Goal: Ask a question

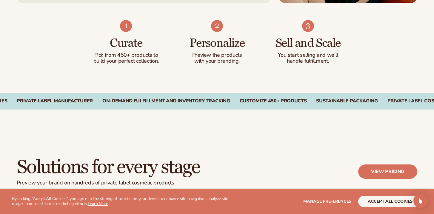
scroll to position [388, 0]
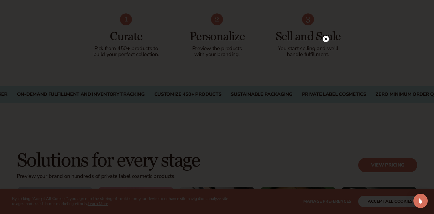
click at [325, 40] on icon at bounding box center [326, 39] width 3 height 3
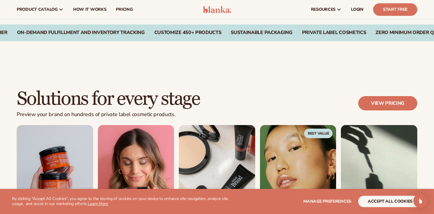
scroll to position [439, 0]
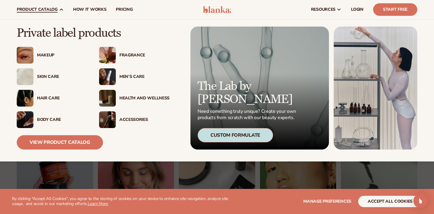
click at [44, 57] on div "Makeup" at bounding box center [62, 55] width 50 height 5
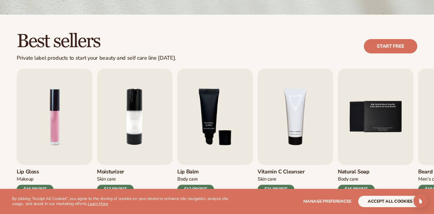
scroll to position [156, 0]
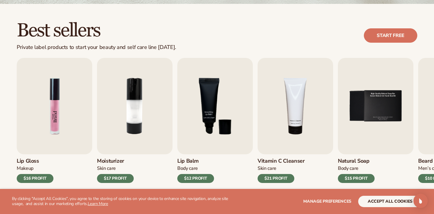
click at [60, 123] on img "1 / 9" at bounding box center [55, 106] width 76 height 96
click at [41, 177] on div "$16 PROFIT" at bounding box center [35, 178] width 37 height 9
click at [56, 125] on img "1 / 9" at bounding box center [55, 106] width 76 height 96
click at [402, 202] on button "accept all cookies" at bounding box center [390, 201] width 64 height 11
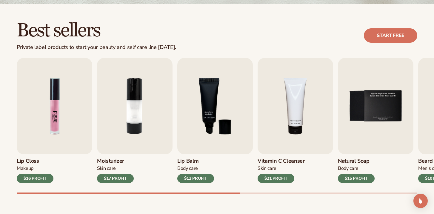
click at [66, 130] on img "1 / 9" at bounding box center [55, 106] width 76 height 96
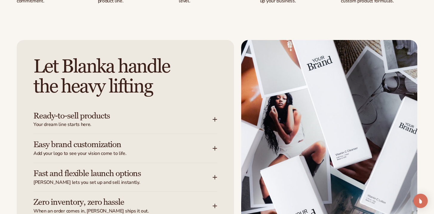
scroll to position [717, 0]
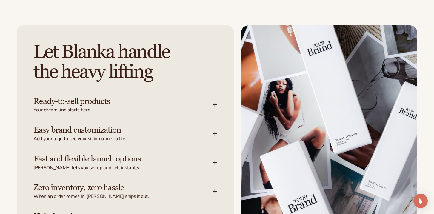
click at [113, 130] on h3 "Easy brand customization" at bounding box center [113, 129] width 161 height 9
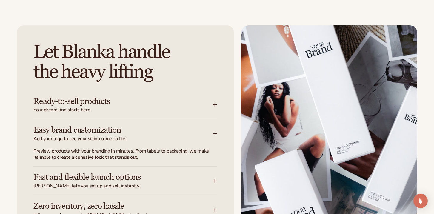
click at [118, 106] on div "Ready-to-sell products Your dream line starts here." at bounding box center [122, 105] width 179 height 17
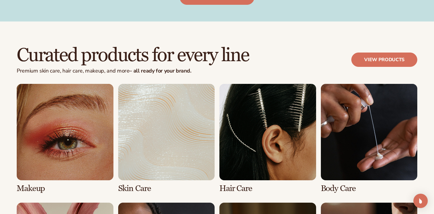
scroll to position [1130, 0]
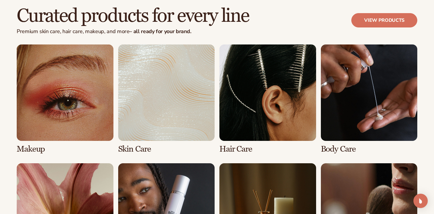
click at [90, 139] on link "1 / 8" at bounding box center [65, 98] width 97 height 109
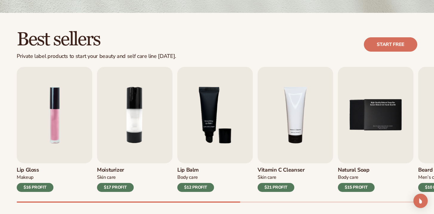
scroll to position [173, 0]
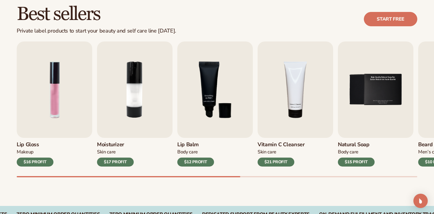
click at [34, 161] on div "$16 PROFIT" at bounding box center [35, 162] width 37 height 9
click at [56, 104] on img "1 / 9" at bounding box center [55, 90] width 76 height 96
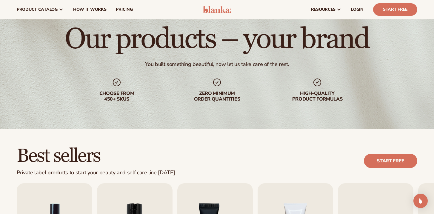
scroll to position [0, 0]
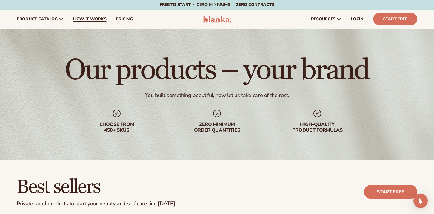
click at [92, 20] on span "How It Works" at bounding box center [89, 19] width 33 height 5
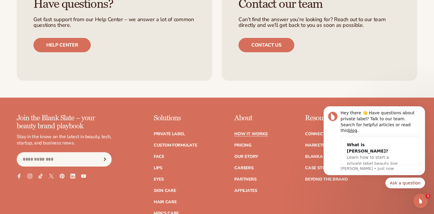
scroll to position [1285, 0]
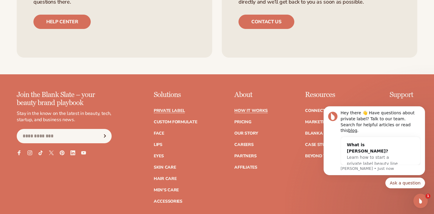
click at [167, 109] on link "Private label" at bounding box center [169, 111] width 31 height 4
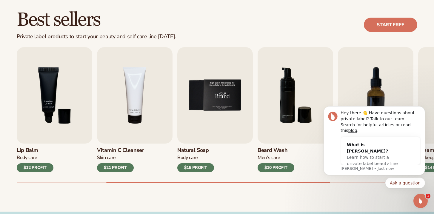
click at [202, 116] on img "5 / 9" at bounding box center [215, 95] width 76 height 96
click at [409, 184] on button "Ask a question" at bounding box center [405, 183] width 40 height 11
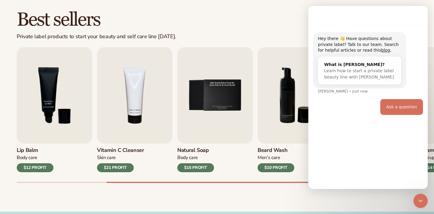
click at [400, 108] on div "Ask a question" at bounding box center [401, 107] width 31 height 6
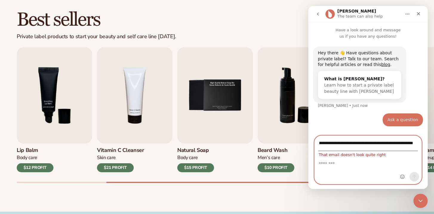
scroll to position [0, 119]
click at [363, 157] on textarea "Message…" at bounding box center [368, 162] width 107 height 10
click at [361, 142] on input "**********" at bounding box center [368, 143] width 100 height 15
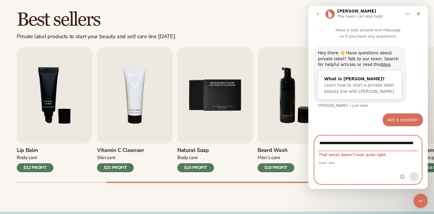
click at [361, 142] on input "**********" at bounding box center [368, 143] width 100 height 15
type input "*"
type input "**********"
click at [355, 164] on textarea "Message…" at bounding box center [368, 162] width 107 height 10
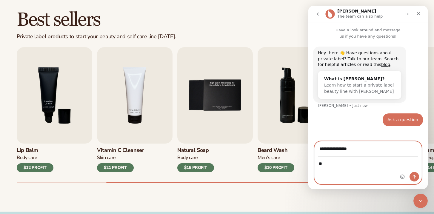
type textarea "*"
type textarea "**********"
click at [411, 176] on button "Send a message…" at bounding box center [415, 177] width 10 height 10
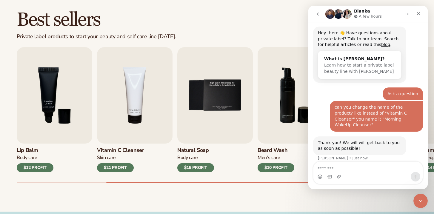
scroll to position [37, 0]
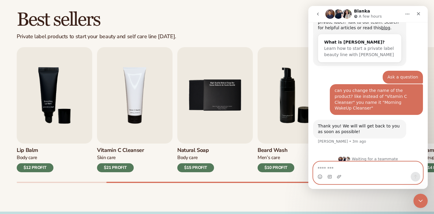
click at [359, 170] on textarea "Message…" at bounding box center [367, 167] width 109 height 10
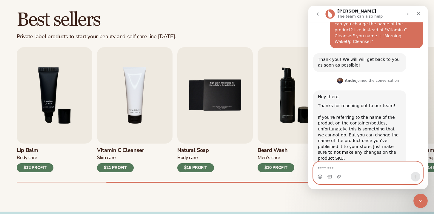
scroll to position [107, 0]
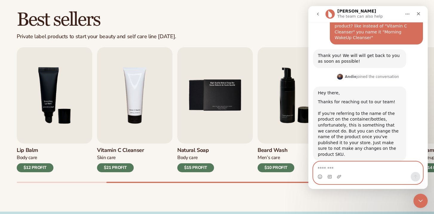
click at [357, 169] on textarea "Message…" at bounding box center [367, 167] width 109 height 10
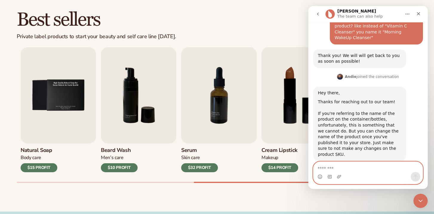
click at [276, 149] on h3 "Cream Lipstick" at bounding box center [280, 150] width 37 height 7
click at [282, 106] on img "8 / 9" at bounding box center [300, 95] width 76 height 96
type textarea "**********"
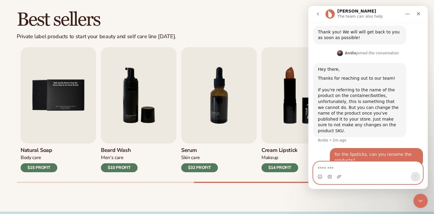
click at [290, 100] on img "8 / 9" at bounding box center [300, 95] width 76 height 96
click at [278, 165] on div "$14 PROFIT" at bounding box center [280, 167] width 37 height 9
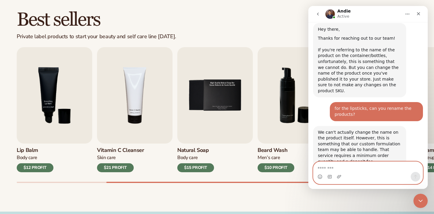
scroll to position [172, 0]
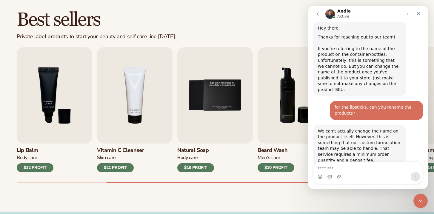
click at [350, 173] on div "Intercom messenger" at bounding box center [367, 177] width 109 height 10
click at [339, 167] on textarea "Message…" at bounding box center [367, 167] width 109 height 10
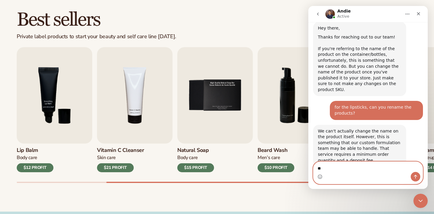
type textarea "*"
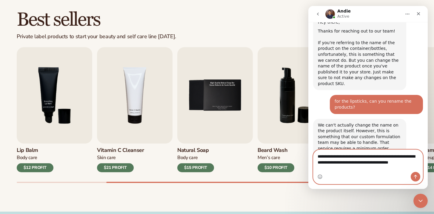
scroll to position [184, 0]
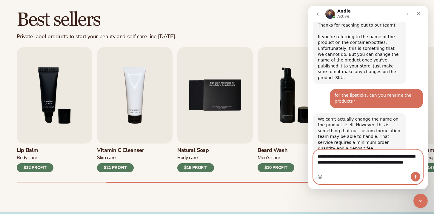
click at [321, 168] on textarea "**********" at bounding box center [367, 161] width 109 height 22
click at [373, 167] on textarea "**********" at bounding box center [367, 161] width 109 height 22
click at [357, 168] on textarea "**********" at bounding box center [367, 161] width 109 height 22
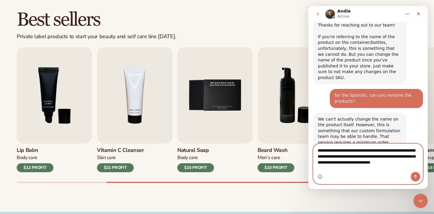
scroll to position [190, 0]
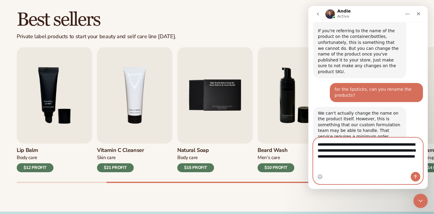
type textarea "**********"
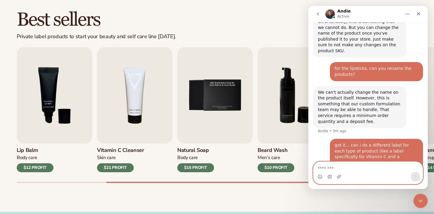
scroll to position [213, 0]
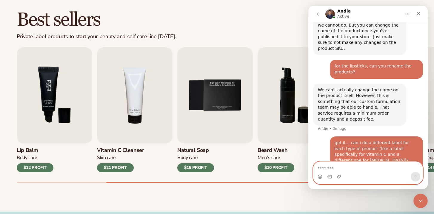
click at [63, 114] on img "3 / 9" at bounding box center [55, 95] width 76 height 96
click at [53, 108] on img "3 / 9" at bounding box center [55, 95] width 76 height 96
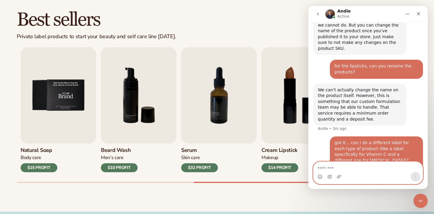
click at [68, 95] on img "5 / 9" at bounding box center [59, 95] width 76 height 96
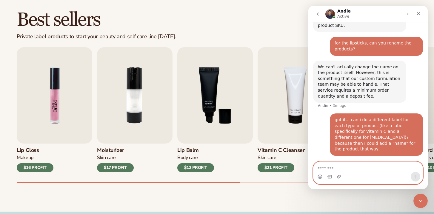
click at [53, 105] on img "1 / 9" at bounding box center [55, 95] width 76 height 96
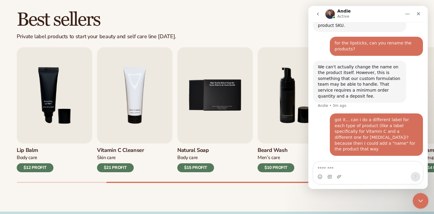
click at [418, 199] on icon "Close Intercom Messenger" at bounding box center [419, 199] width 7 height 7
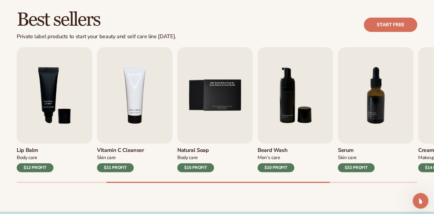
click at [419, 199] on icon "Open Intercom Messenger" at bounding box center [420, 200] width 10 height 10
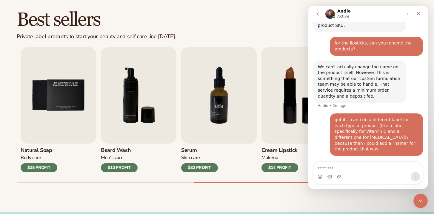
click at [224, 110] on img "7 / 9" at bounding box center [219, 95] width 76 height 96
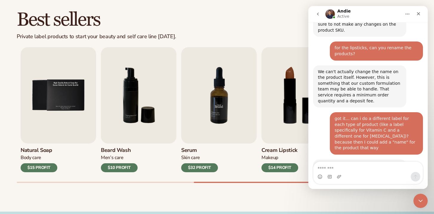
scroll to position [231, 0]
click at [331, 167] on textarea "Message…" at bounding box center [367, 167] width 109 height 10
type textarea "***"
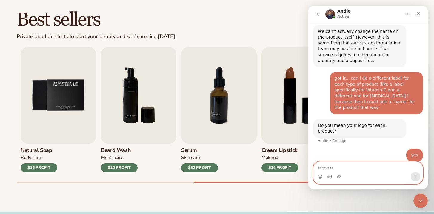
scroll to position [249, 0]
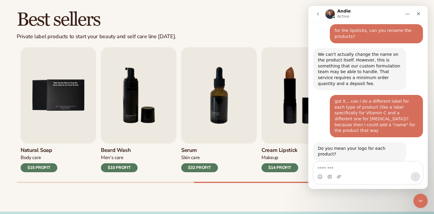
click at [345, 177] on div "Intercom messenger" at bounding box center [367, 177] width 109 height 10
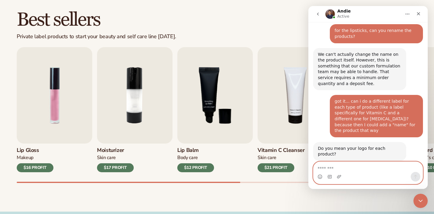
click at [354, 164] on textarea "Message…" at bounding box center [367, 167] width 109 height 10
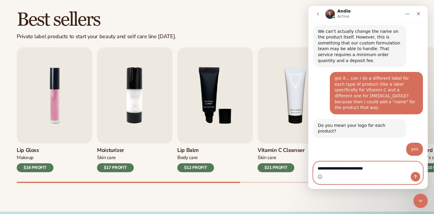
scroll to position [290, 0]
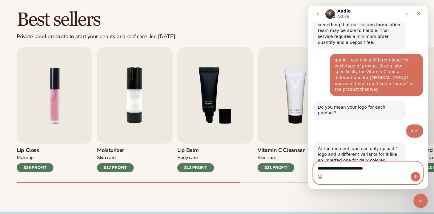
click at [352, 168] on textarea "**********" at bounding box center [367, 167] width 109 height 10
type textarea "*********"
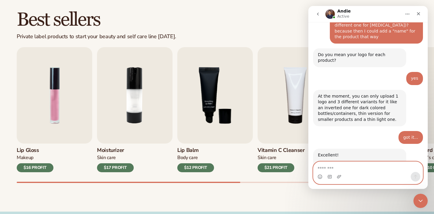
scroll to position [343, 0]
